Goal: Use online tool/utility: Use online tool/utility

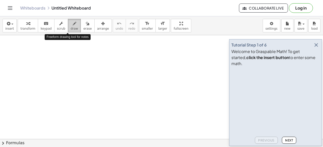
click at [73, 26] on icon "button" at bounding box center [75, 24] width 4 height 6
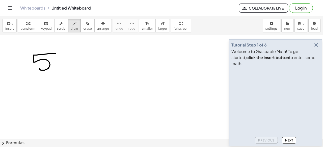
drag, startPoint x: 55, startPoint y: 53, endPoint x: 39, endPoint y: 68, distance: 22.0
drag, startPoint x: 58, startPoint y: 61, endPoint x: 78, endPoint y: 57, distance: 20.6
drag, startPoint x: 94, startPoint y: 53, endPoint x: 84, endPoint y: 63, distance: 14.1
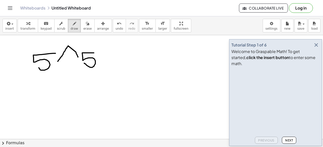
drag, startPoint x: 112, startPoint y: 52, endPoint x: 105, endPoint y: 67, distance: 15.8
drag, startPoint x: 98, startPoint y: 68, endPoint x: 89, endPoint y: 80, distance: 14.7
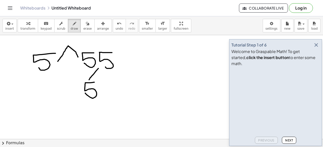
drag, startPoint x: 94, startPoint y: 82, endPoint x: 85, endPoint y: 93, distance: 14.1
drag, startPoint x: 105, startPoint y: 69, endPoint x: 114, endPoint y: 81, distance: 15.2
drag, startPoint x: 113, startPoint y: 90, endPoint x: 113, endPoint y: 100, distance: 10.1
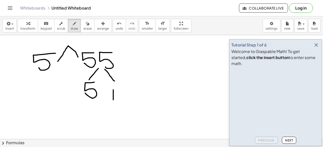
drag, startPoint x: 121, startPoint y: 89, endPoint x: 123, endPoint y: 101, distance: 11.3
drag, startPoint x: 154, startPoint y: 69, endPoint x: 144, endPoint y: 82, distance: 16.5
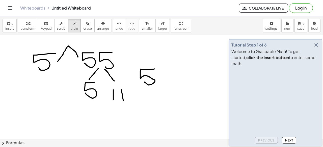
drag, startPoint x: 181, startPoint y: 68, endPoint x: 179, endPoint y: 81, distance: 12.9
drag, startPoint x: 201, startPoint y: 71, endPoint x: 198, endPoint y: 89, distance: 18.6
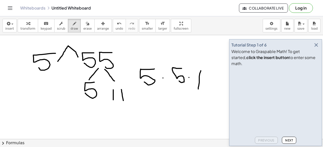
drag, startPoint x: 210, startPoint y: 72, endPoint x: 208, endPoint y: 89, distance: 17.0
drag, startPoint x: 152, startPoint y: 95, endPoint x: 169, endPoint y: 111, distance: 23.5
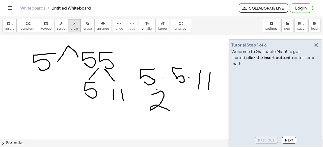
drag, startPoint x: 180, startPoint y: 90, endPoint x: 175, endPoint y: 107, distance: 16.8
drag, startPoint x: 199, startPoint y: 93, endPoint x: 197, endPoint y: 114, distance: 21.5
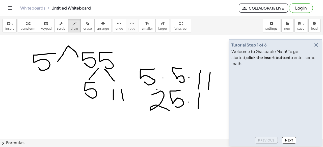
drag, startPoint x: 207, startPoint y: 94, endPoint x: 206, endPoint y: 110, distance: 16.1
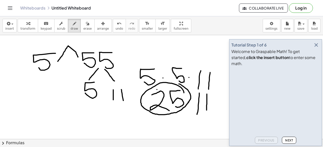
drag, startPoint x: 184, startPoint y: 93, endPoint x: 179, endPoint y: 84, distance: 10.2
click at [315, 48] on icon "button" at bounding box center [316, 45] width 6 height 6
